Goal: Task Accomplishment & Management: Use online tool/utility

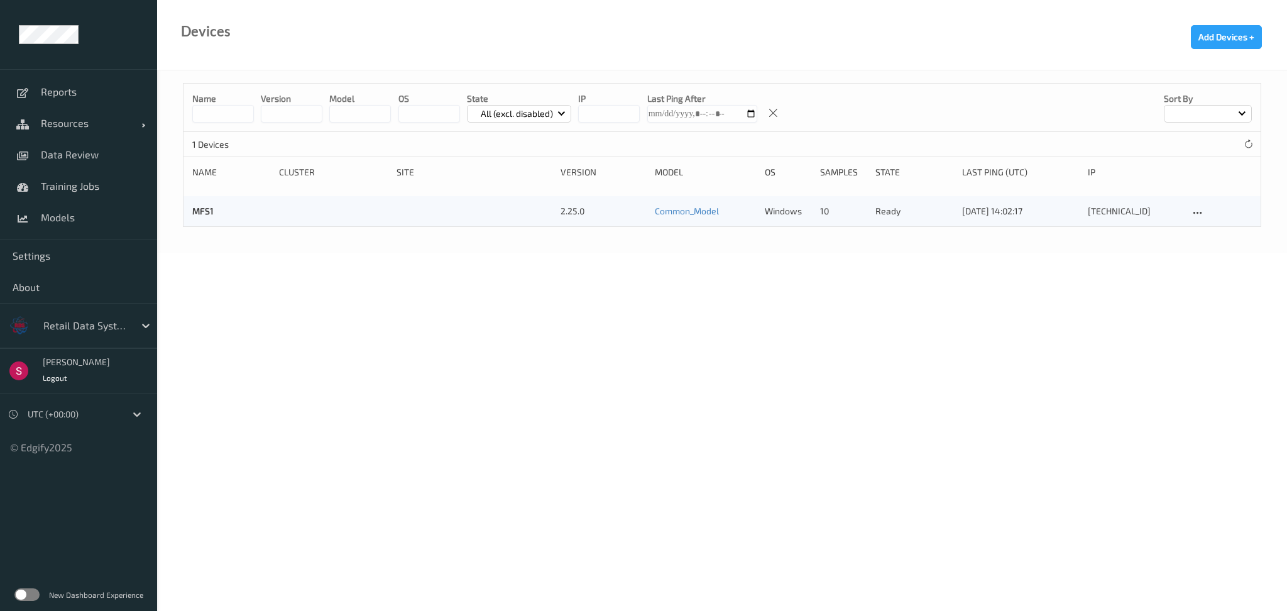
click at [26, 588] on label at bounding box center [26, 594] width 25 height 13
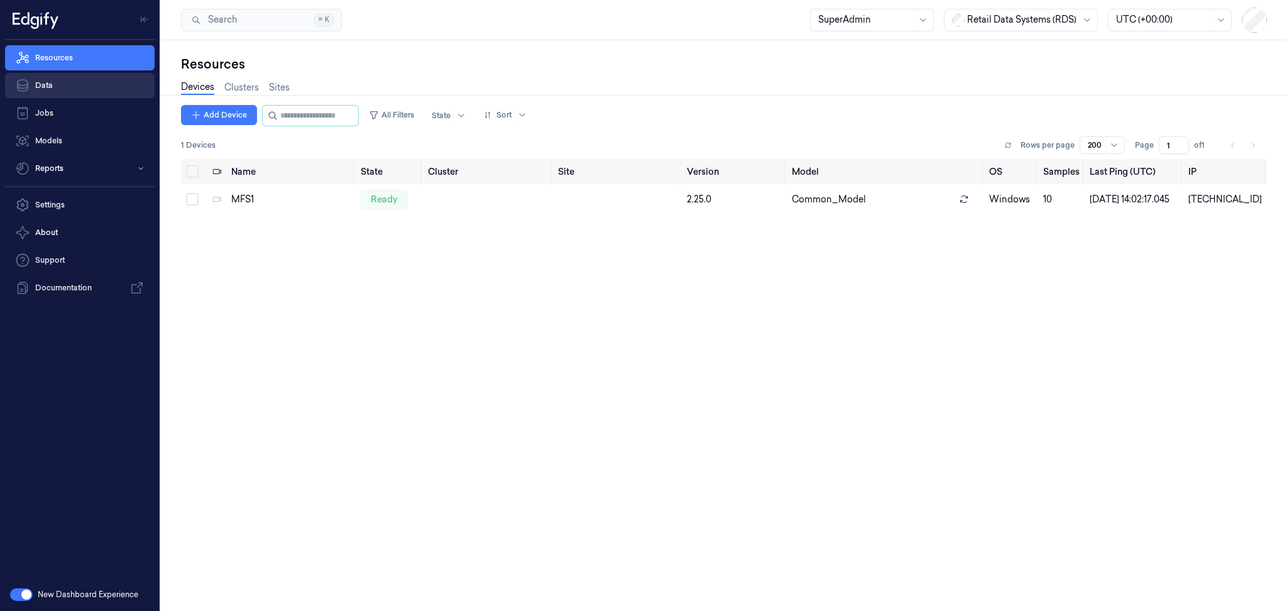
click at [95, 73] on link "Data" at bounding box center [80, 85] width 150 height 25
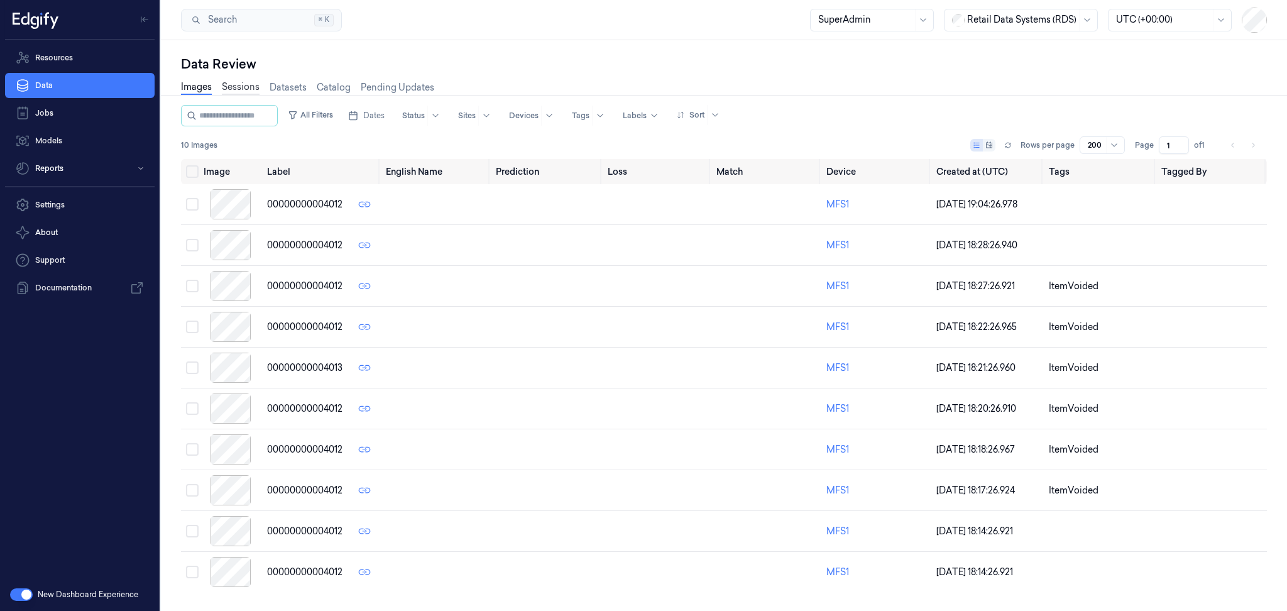
click at [245, 90] on link "Sessions" at bounding box center [241, 87] width 38 height 14
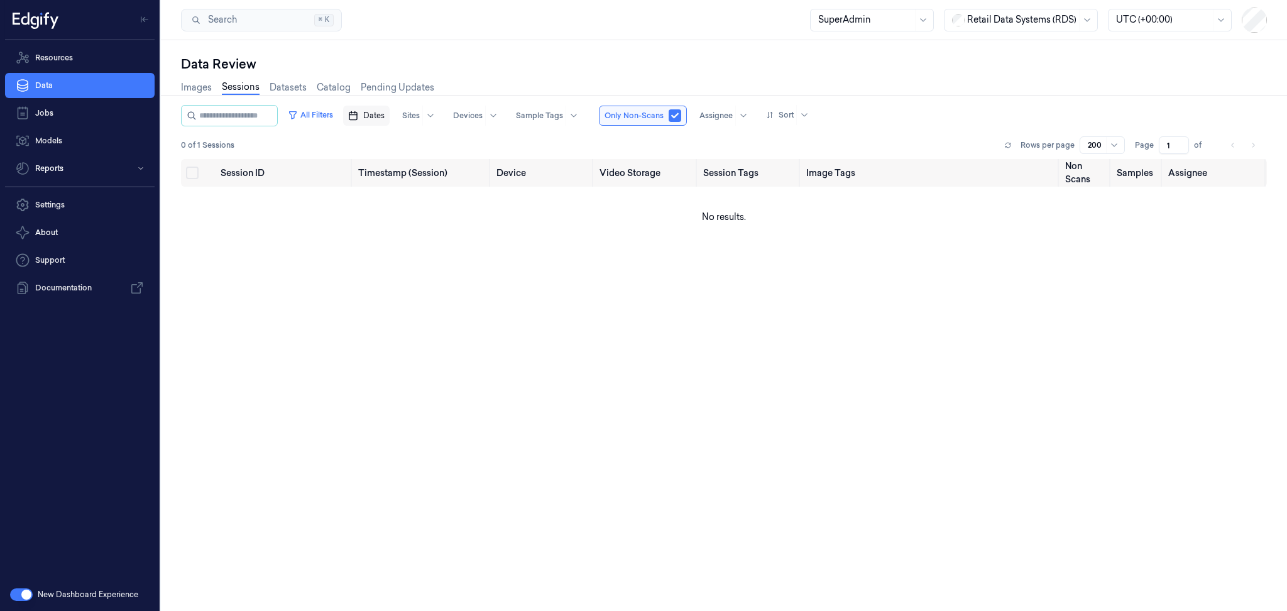
click at [373, 112] on button "Dates" at bounding box center [366, 116] width 46 height 20
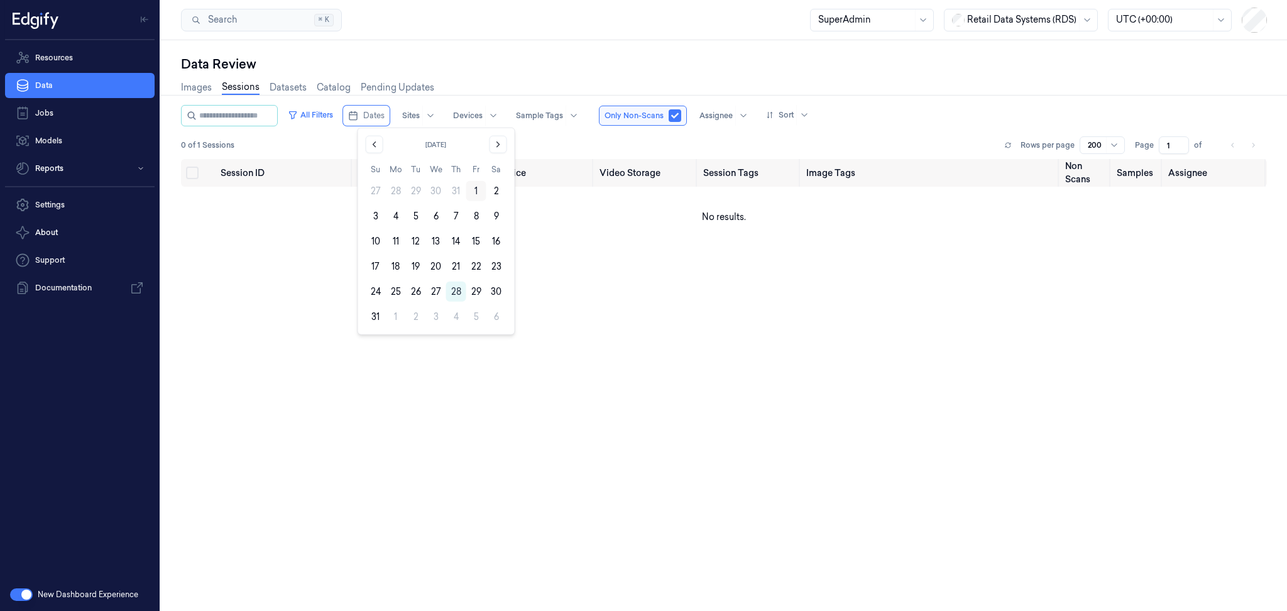
click at [476, 189] on button "1" at bounding box center [476, 191] width 20 height 20
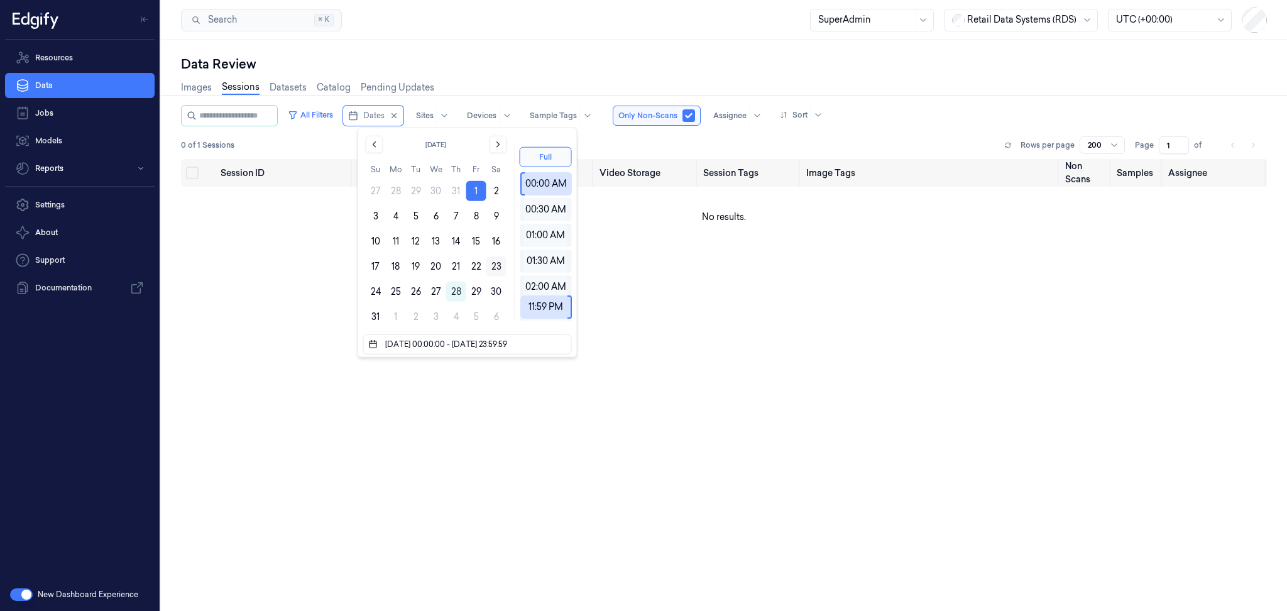
click at [496, 260] on button "23" at bounding box center [496, 266] width 20 height 20
type input "[DATE] 00:00:00 - [DATE] 23:59:59"
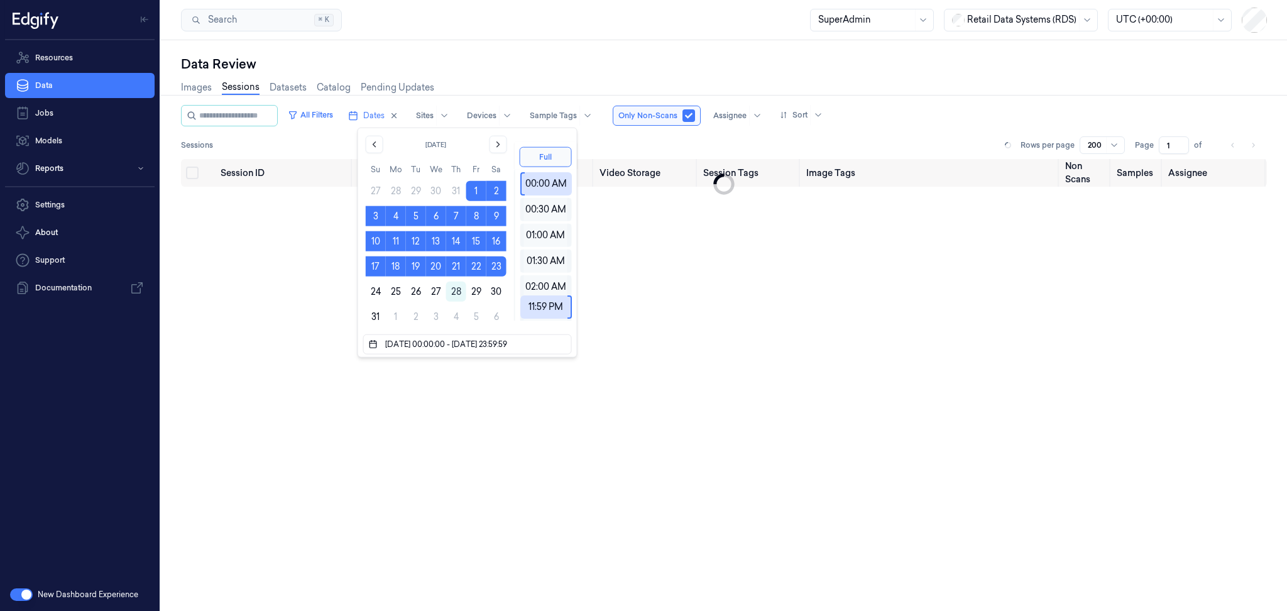
click at [629, 146] on div "Sessions Rows per page 200 Page 1 of" at bounding box center [724, 145] width 1086 height 18
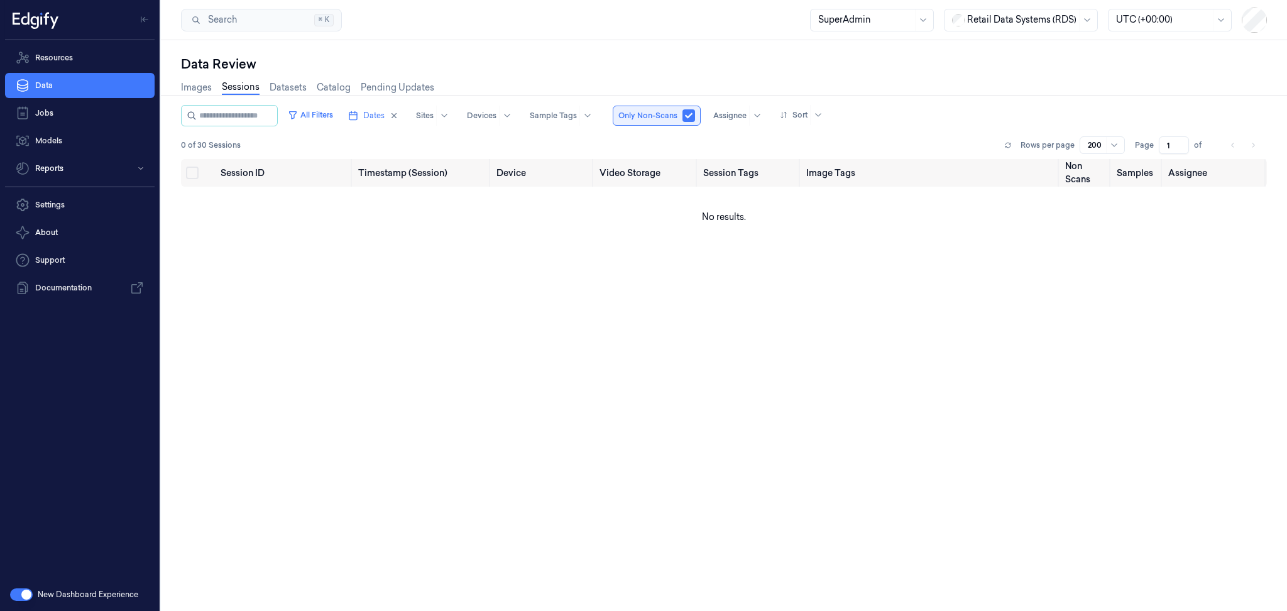
click at [695, 117] on button "button" at bounding box center [688, 115] width 13 height 13
click at [106, 53] on link "Resources" at bounding box center [80, 57] width 150 height 25
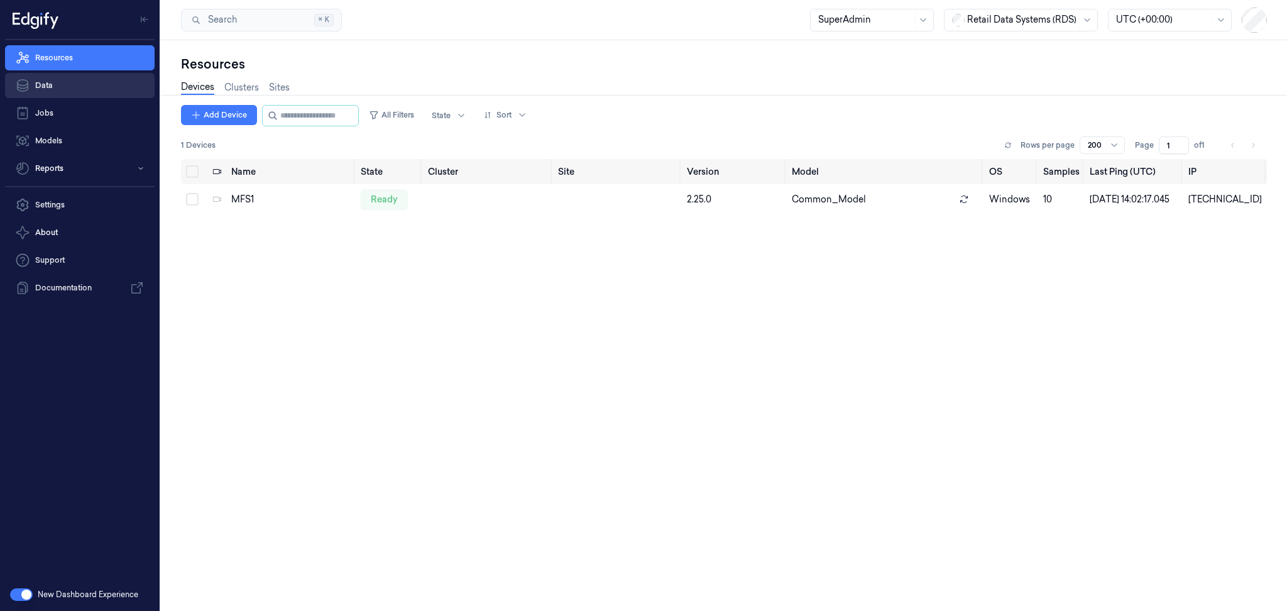
click at [118, 94] on link "Data" at bounding box center [80, 85] width 150 height 25
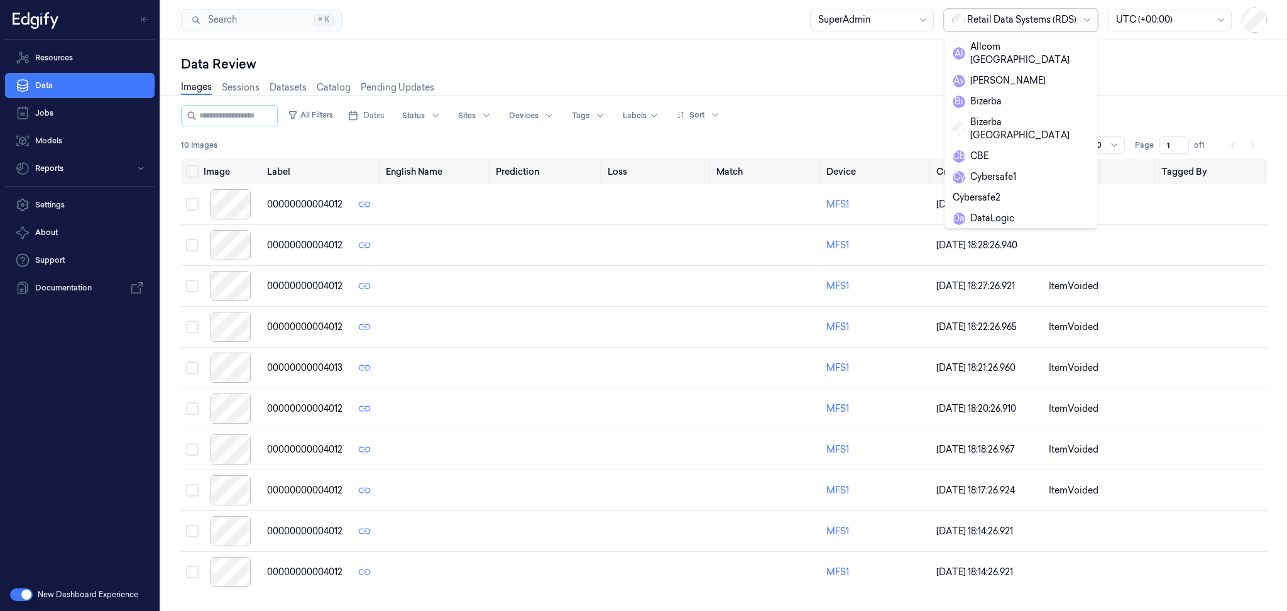
click at [1038, 25] on div at bounding box center [1021, 19] width 109 height 13
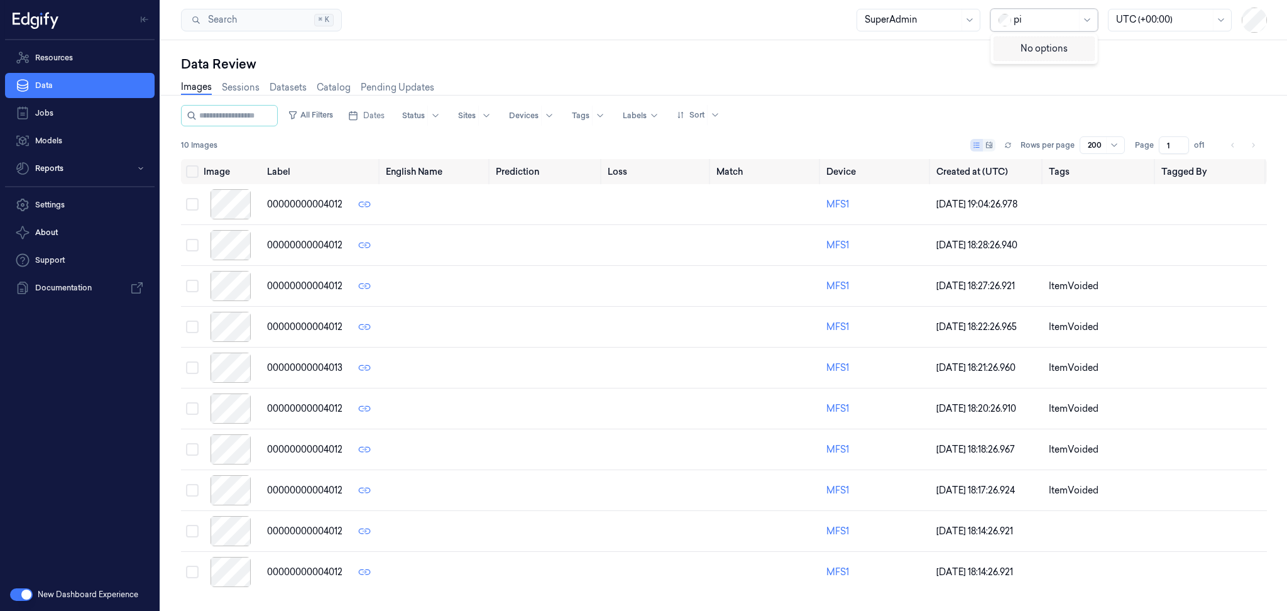
type input "pi"
click at [1133, 57] on div "Data Review" at bounding box center [724, 64] width 1086 height 18
click at [82, 206] on link "Settings" at bounding box center [80, 204] width 150 height 25
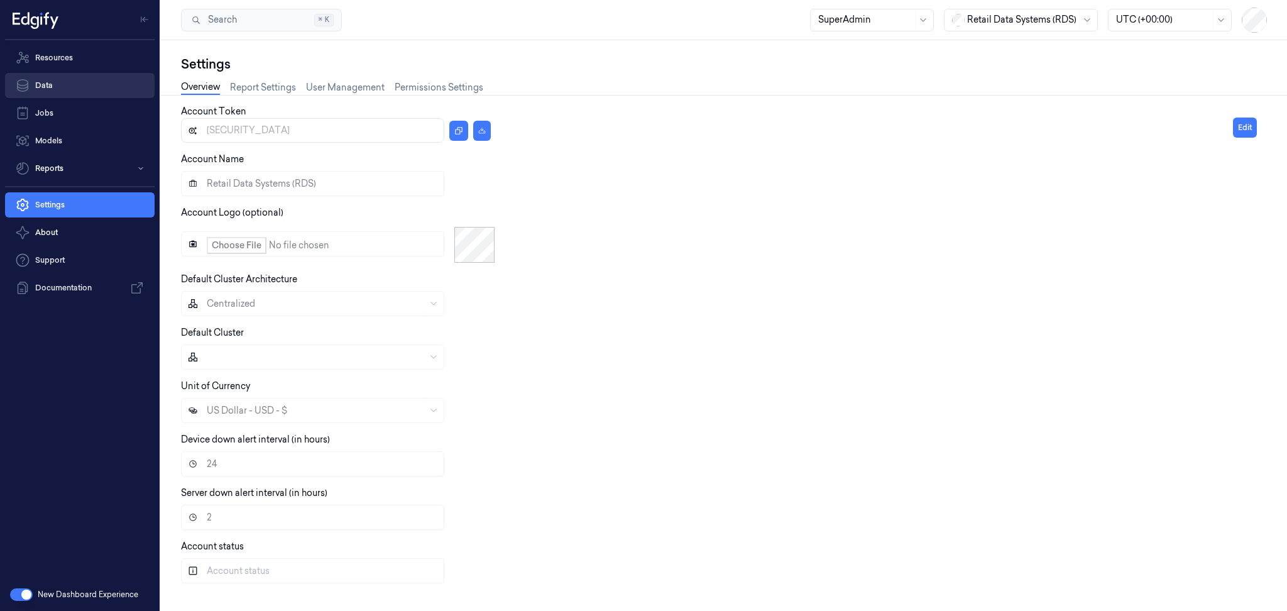
click at [101, 80] on link "Data" at bounding box center [80, 85] width 150 height 25
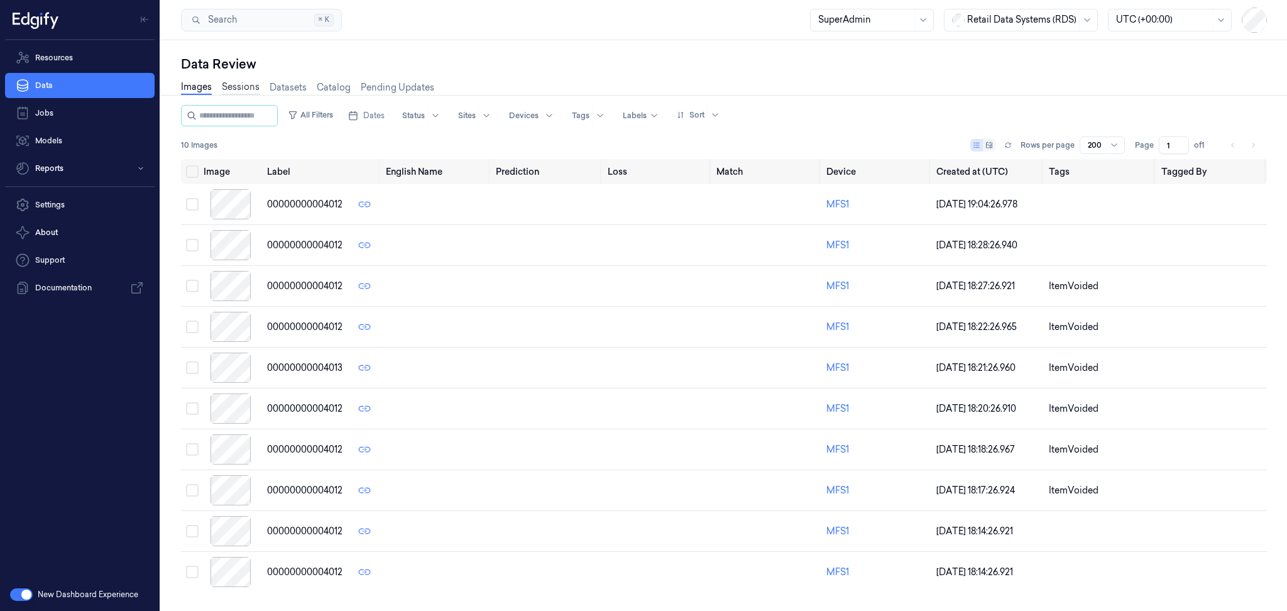
click at [243, 92] on link "Sessions" at bounding box center [241, 87] width 38 height 14
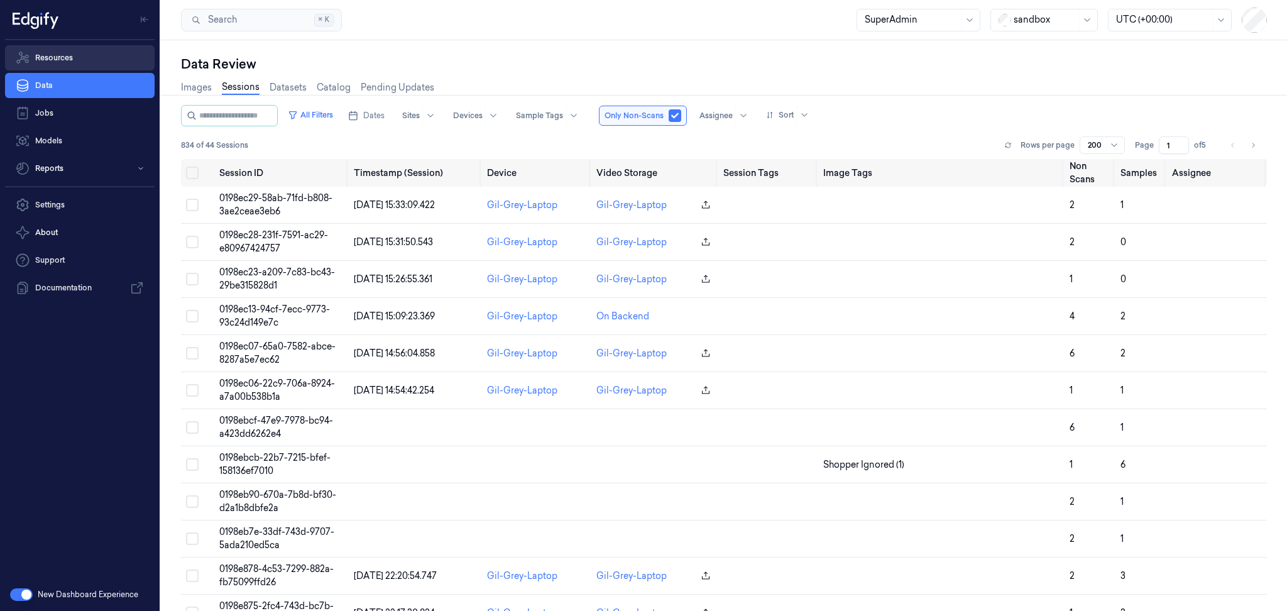
click at [95, 61] on link "Resources" at bounding box center [80, 57] width 150 height 25
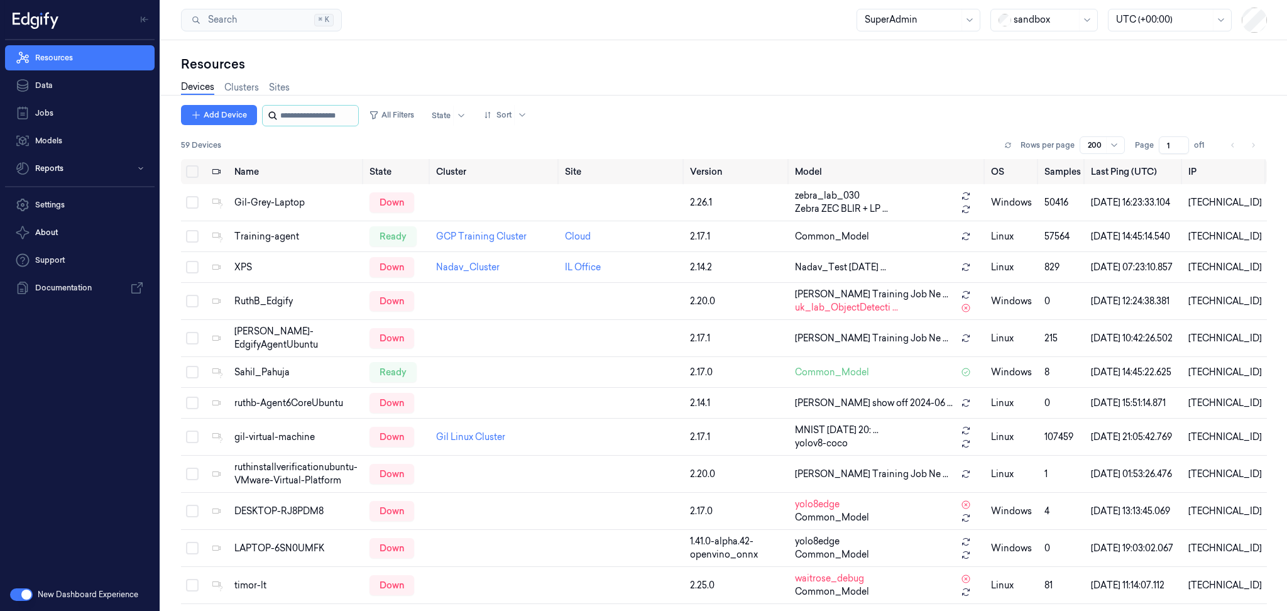
click at [350, 114] on input "string" at bounding box center [317, 116] width 75 height 20
click at [399, 116] on button "All Filters" at bounding box center [391, 115] width 55 height 20
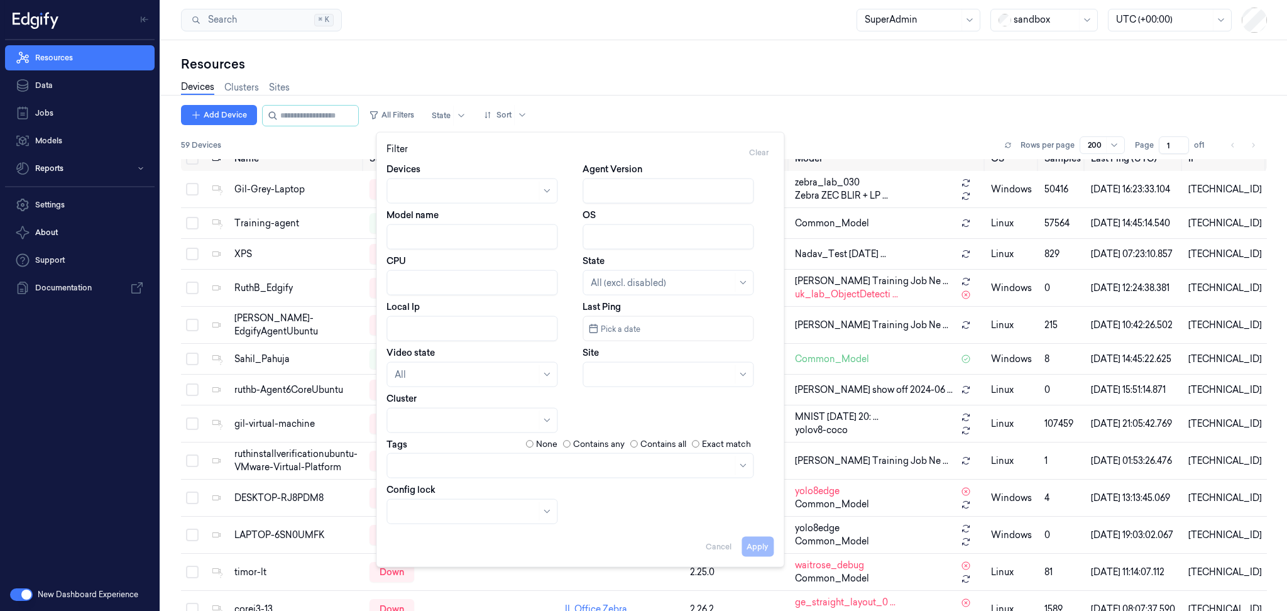
scroll to position [16, 0]
click at [631, 187] on input "Agent Version" at bounding box center [667, 190] width 171 height 25
click at [562, 183] on button at bounding box center [569, 190] width 15 height 15
click at [763, 538] on button "Apply" at bounding box center [757, 546] width 32 height 20
type input "2.26.2"
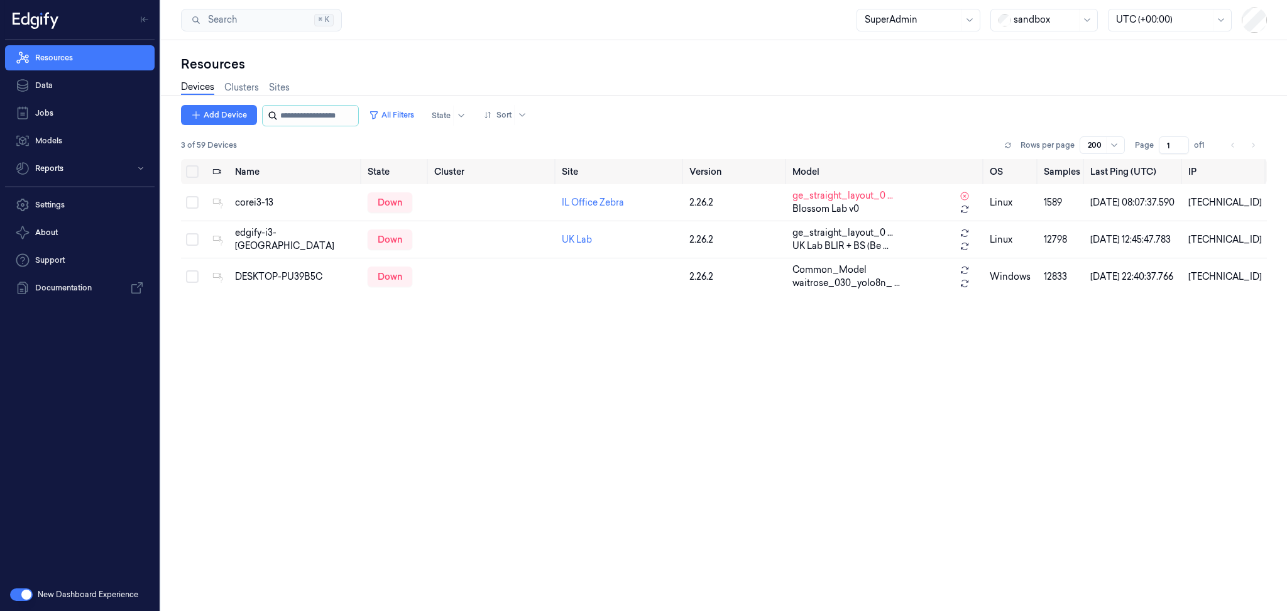
click at [309, 114] on input "string" at bounding box center [317, 116] width 75 height 20
click at [404, 114] on button "All Filters" at bounding box center [391, 115] width 55 height 20
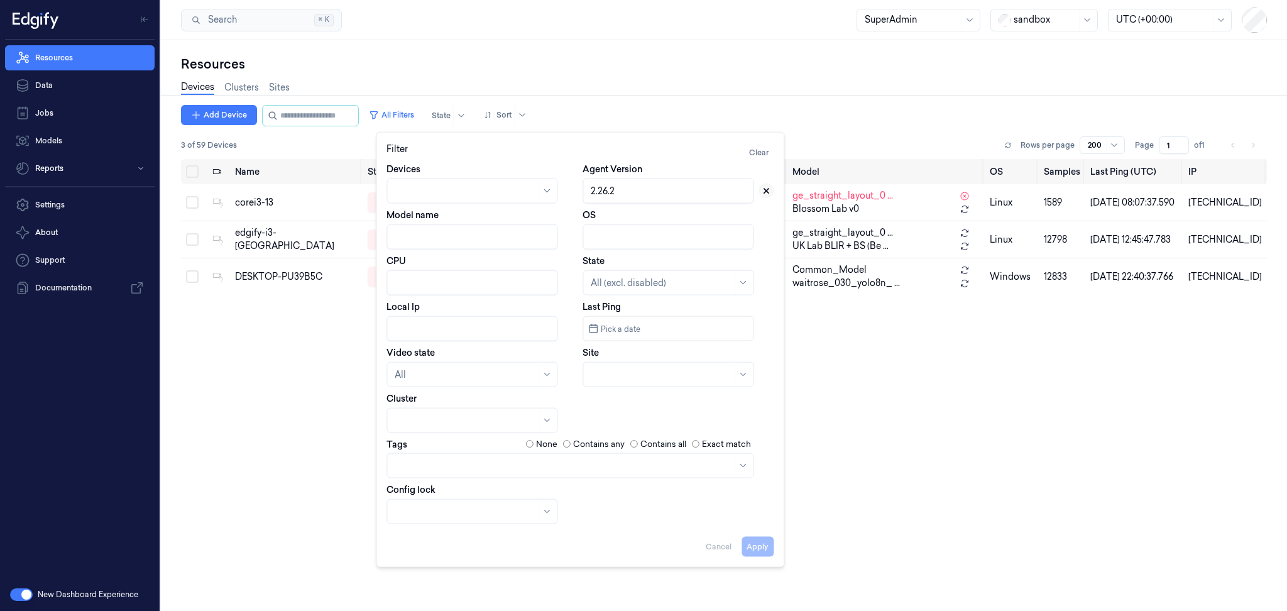
click at [764, 189] on icon at bounding box center [766, 190] width 4 height 4
drag, startPoint x: 755, startPoint y: 562, endPoint x: 760, endPoint y: 534, distance: 28.0
click at [758, 548] on div "Filter Clear Devices Agent Version Model name OS CPU State All (excl. disabled)…" at bounding box center [580, 349] width 408 height 435
click at [761, 530] on div "Apply Cancel" at bounding box center [579, 541] width 387 height 30
click at [759, 547] on button "Apply" at bounding box center [757, 546] width 32 height 20
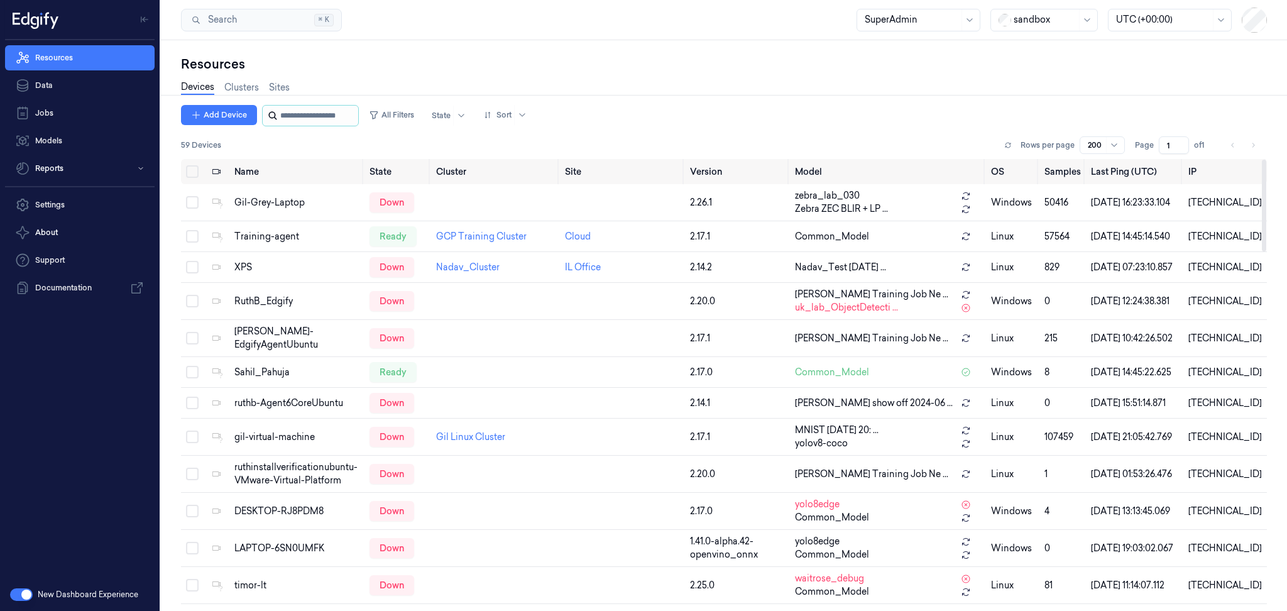
click at [309, 112] on input "string" at bounding box center [317, 116] width 75 height 20
